Goal: Information Seeking & Learning: Learn about a topic

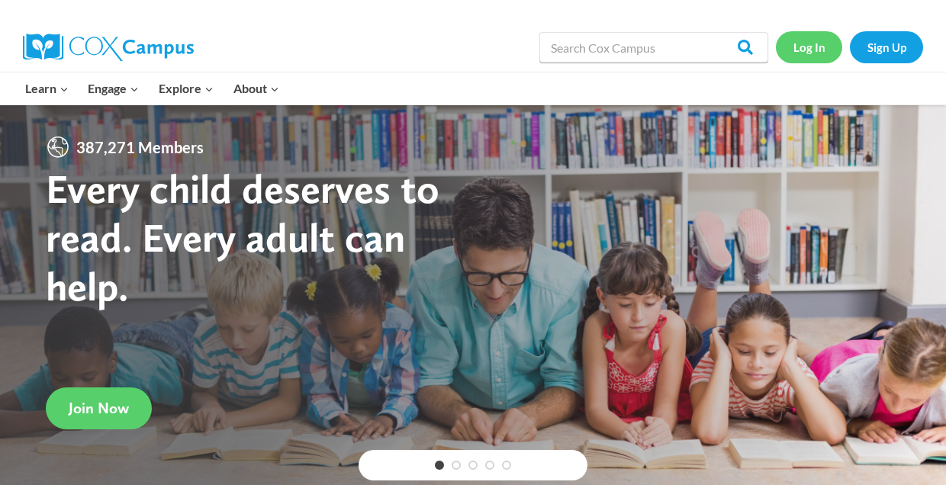
click at [810, 46] on link "Log In" at bounding box center [809, 46] width 66 height 31
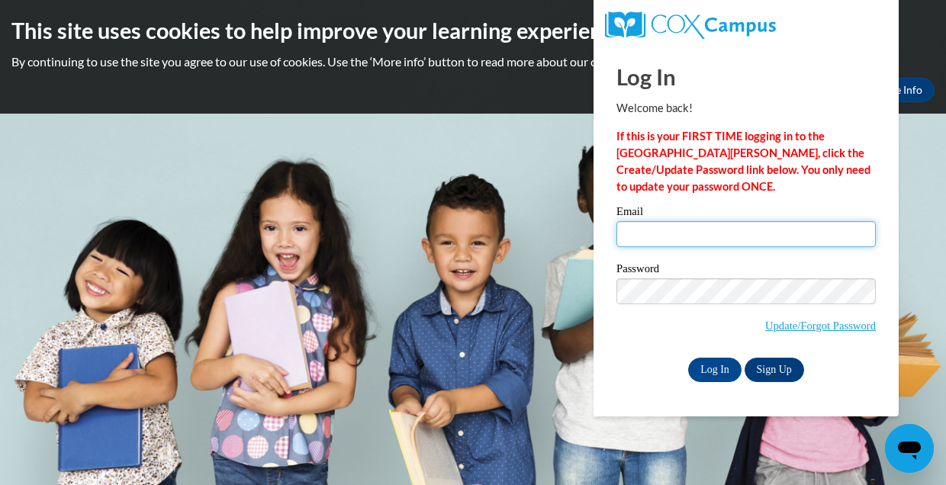
type input "[EMAIL_ADDRESS][DOMAIN_NAME]"
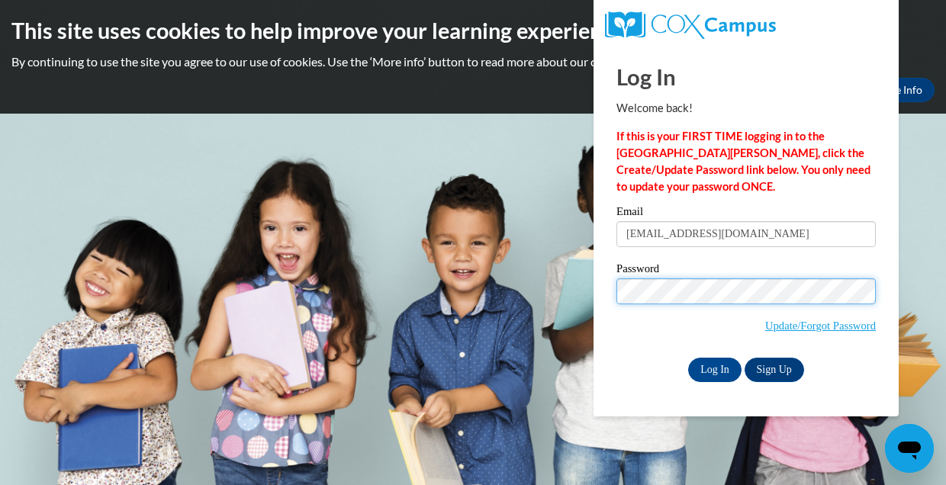
click at [713, 367] on input "Log In" at bounding box center [714, 370] width 53 height 24
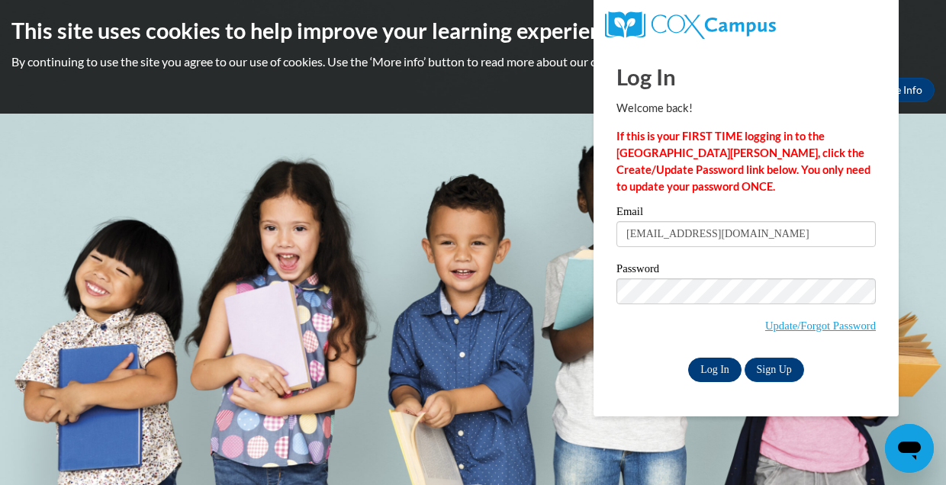
click at [721, 372] on input "Log In" at bounding box center [714, 370] width 53 height 24
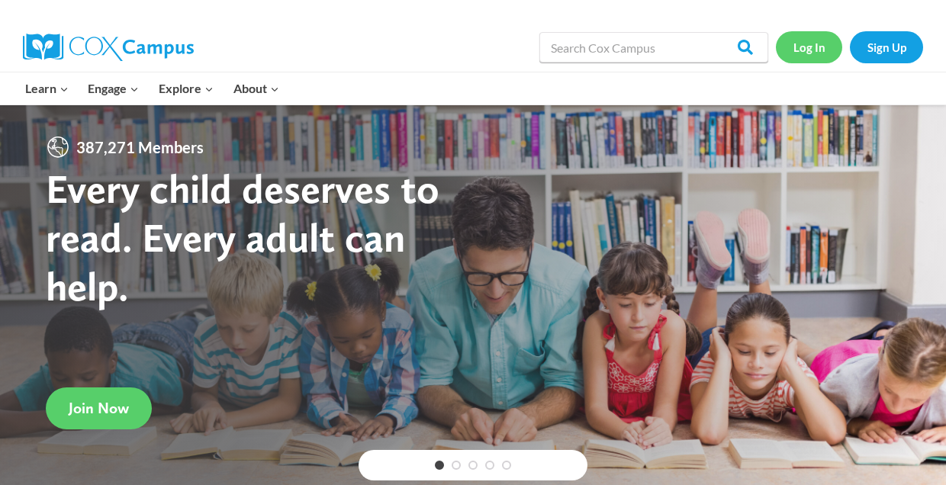
click at [817, 46] on link "Log In" at bounding box center [809, 46] width 66 height 31
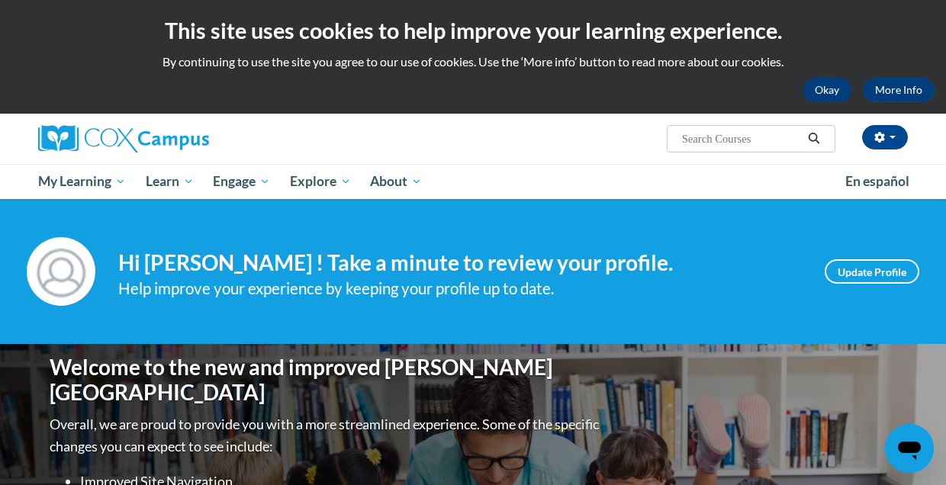
click at [812, 89] on button "Okay" at bounding box center [827, 90] width 49 height 24
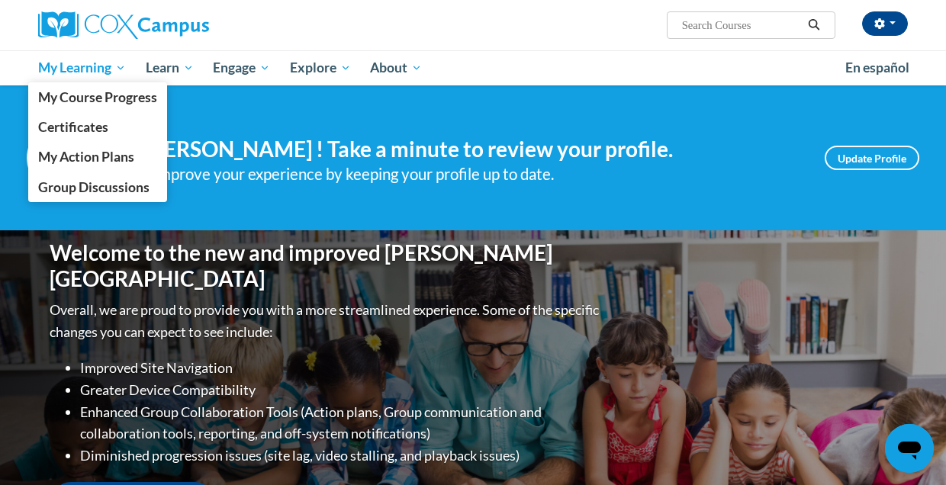
click at [81, 66] on span "My Learning" at bounding box center [82, 68] width 88 height 18
click at [90, 99] on span "My Course Progress" at bounding box center [97, 97] width 119 height 16
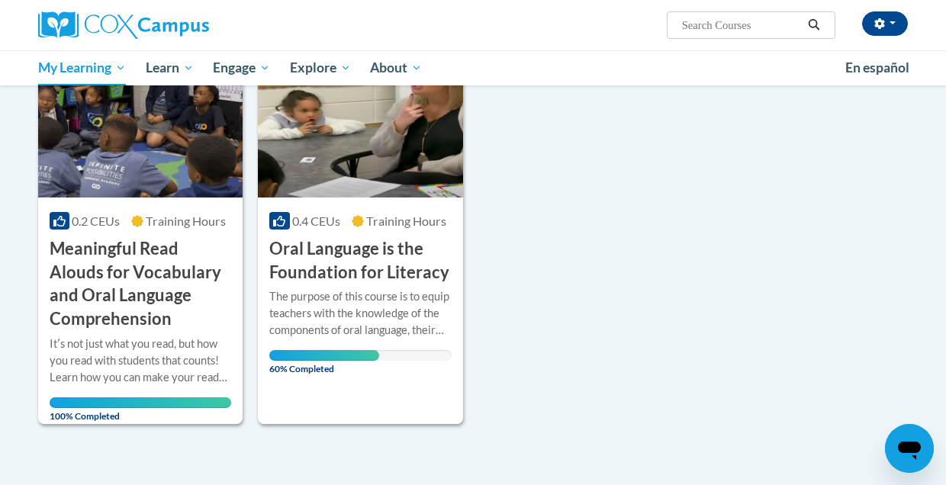
scroll to position [238, 0]
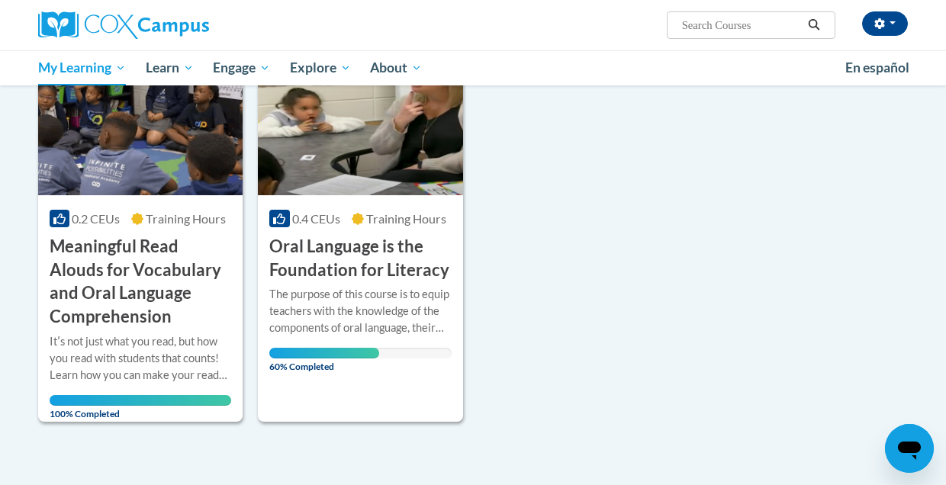
click at [335, 232] on div "0.4 CEUs Training Hours COURSE Oral Language is the Foundation for Literacy" at bounding box center [360, 238] width 204 height 87
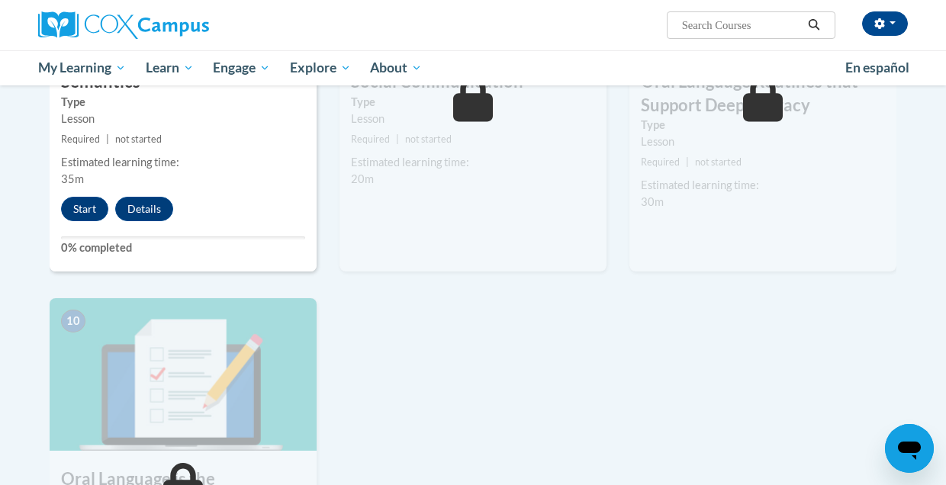
scroll to position [1376, 0]
click at [95, 208] on button "Start" at bounding box center [84, 209] width 47 height 24
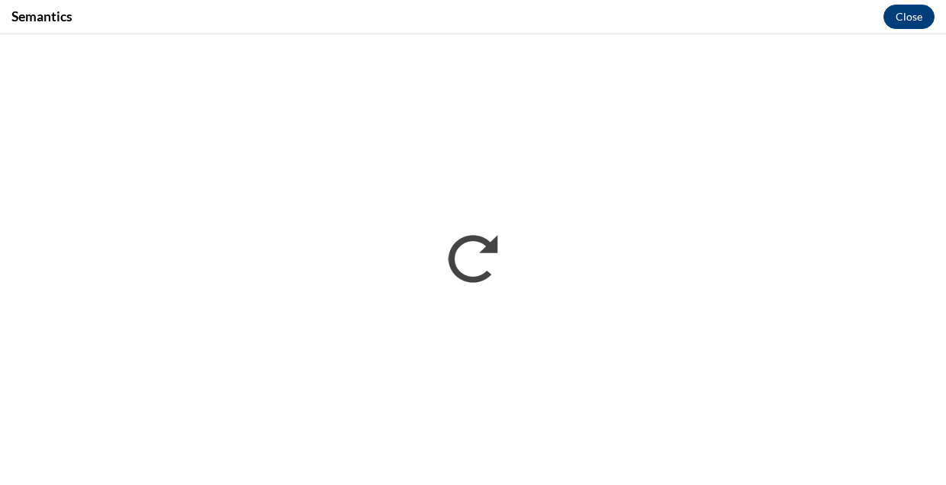
scroll to position [0, 0]
